Goal: Task Accomplishment & Management: Manage account settings

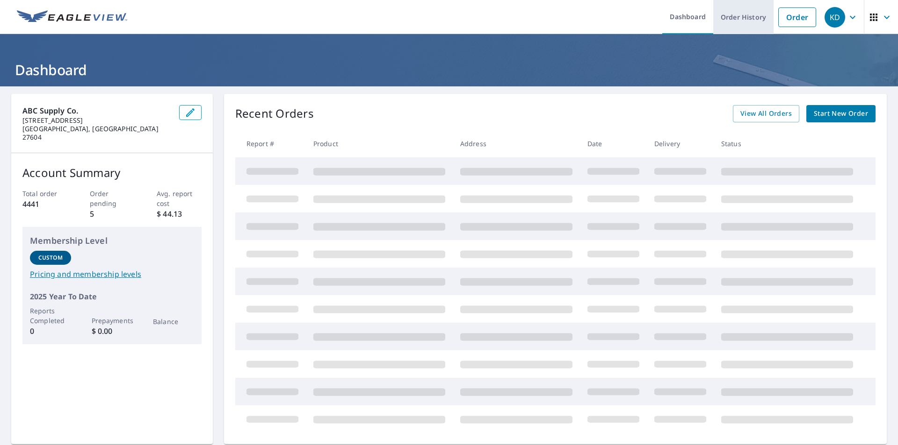
click at [736, 20] on link "Order History" at bounding box center [743, 17] width 60 height 34
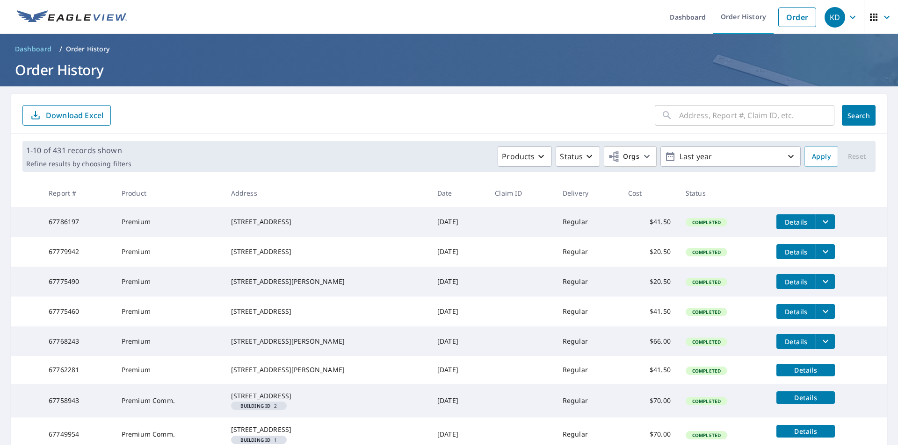
scroll to position [47, 0]
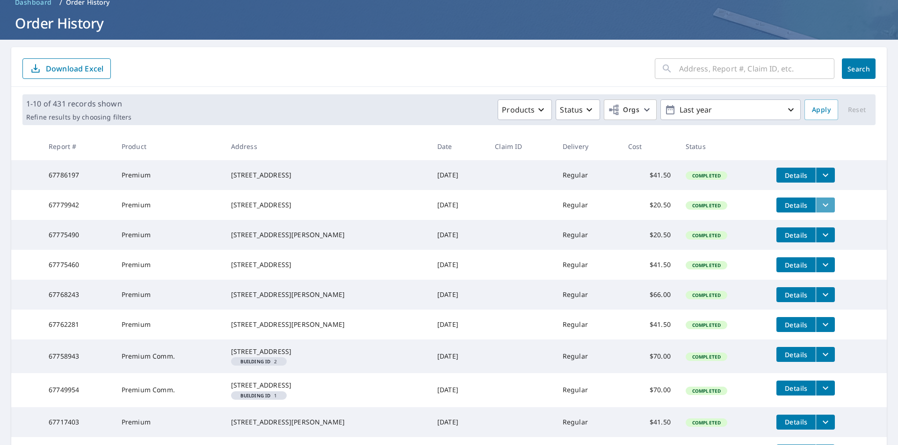
click at [819, 211] on icon "filesDropdownBtn-67779942" at bounding box center [824, 205] width 11 height 11
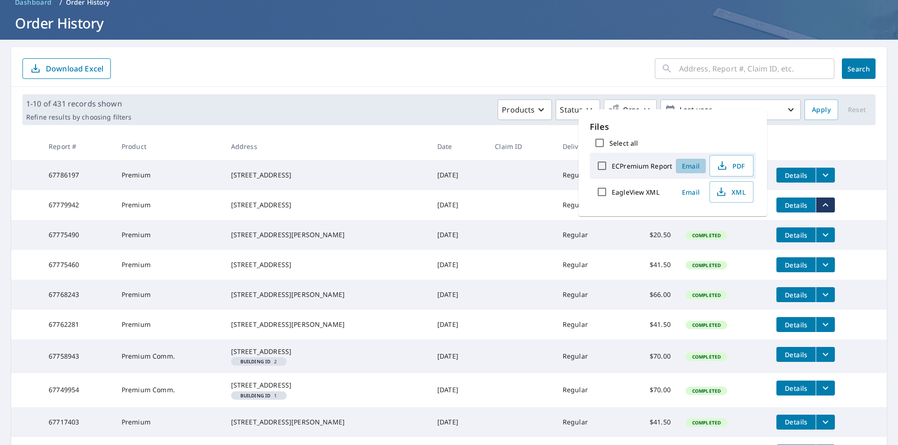
click at [688, 164] on span "Email" at bounding box center [690, 166] width 22 height 9
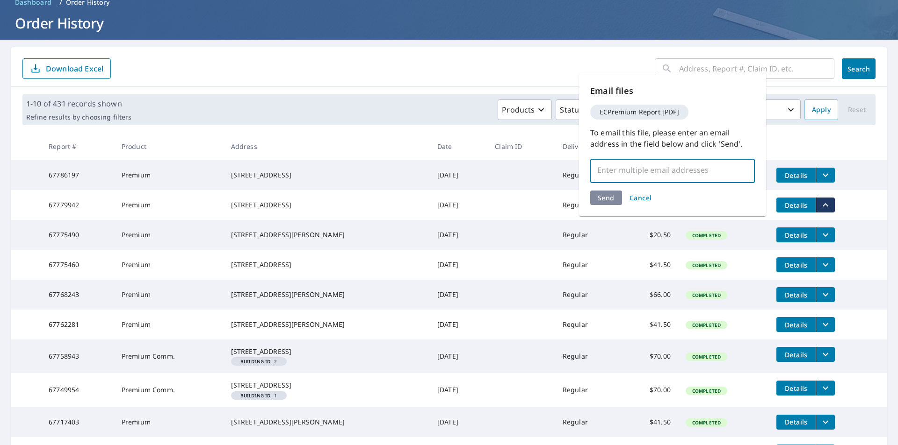
click at [684, 172] on input "text" at bounding box center [665, 170] width 142 height 18
type input "[PERSON_NAME][EMAIL_ADDRESS][DOMAIN_NAME]"
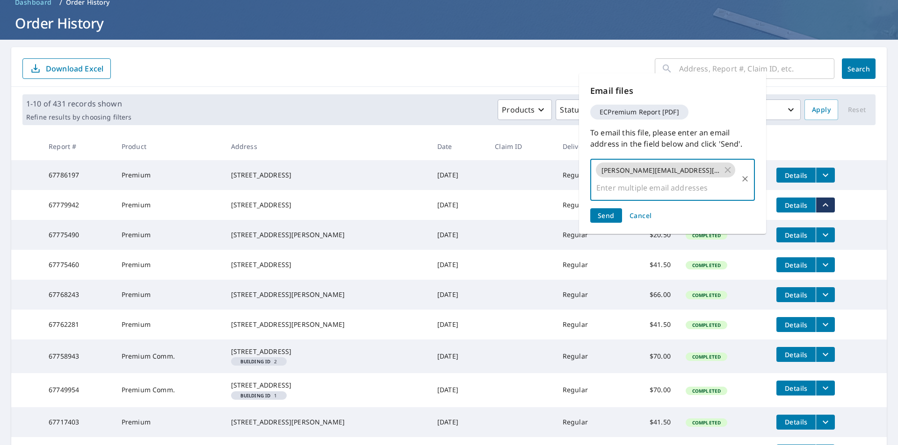
click at [614, 208] on button "Send" at bounding box center [606, 215] width 32 height 14
